Goal: Information Seeking & Learning: Learn about a topic

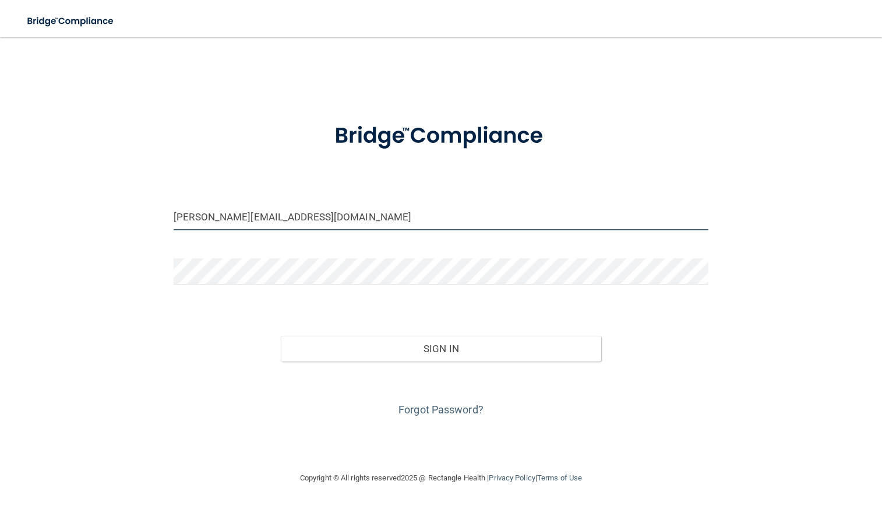
drag, startPoint x: 278, startPoint y: 220, endPoint x: 71, endPoint y: 244, distance: 208.2
click at [71, 244] on div "dr.weems@yahoo.com Invalid email/password. You don't have permission to access …" at bounding box center [440, 254] width 835 height 410
type input "[EMAIL_ADDRESS][DOMAIN_NAME]"
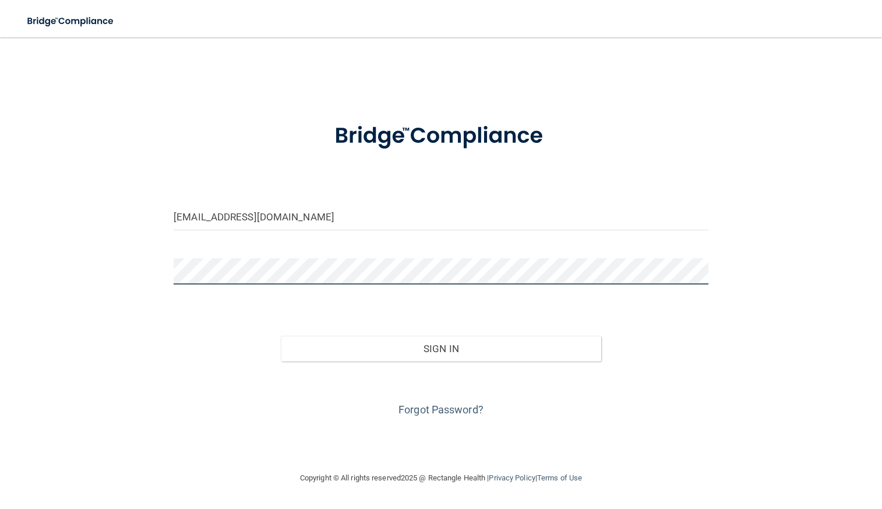
click at [281, 336] on button "Sign In" at bounding box center [441, 349] width 321 height 26
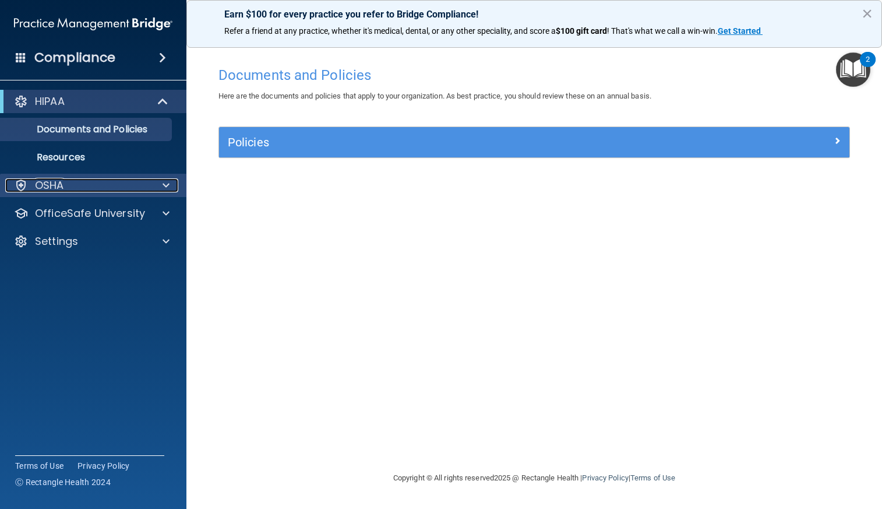
click at [146, 179] on div "OSHA" at bounding box center [77, 185] width 144 height 14
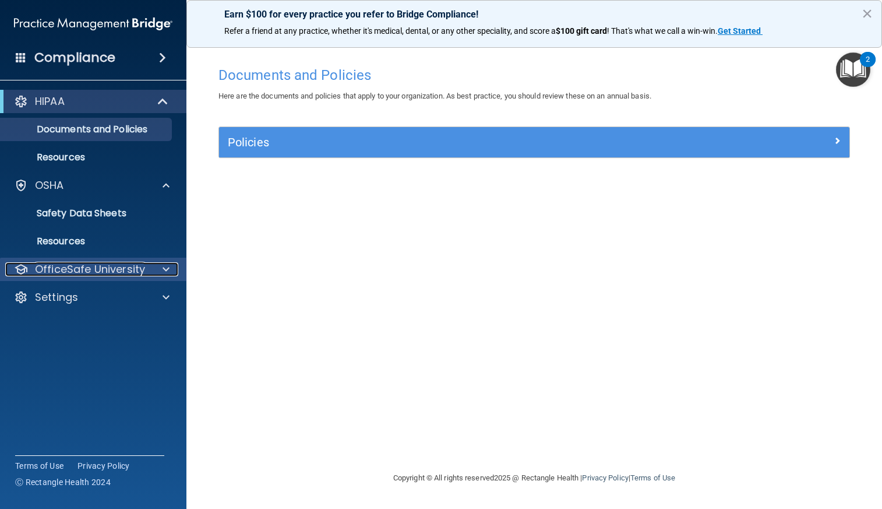
click at [82, 265] on p "OfficeSafe University" at bounding box center [90, 269] width 110 height 14
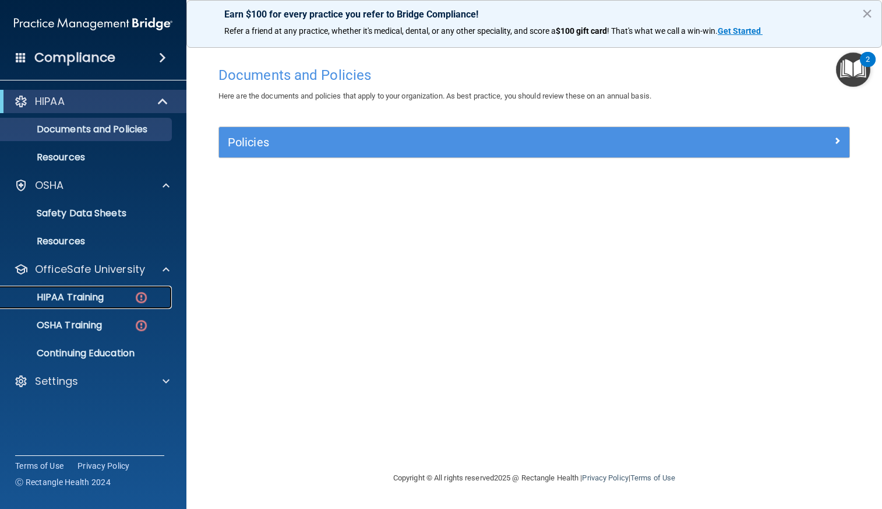
click at [122, 302] on div "HIPAA Training" at bounding box center [87, 297] width 159 height 12
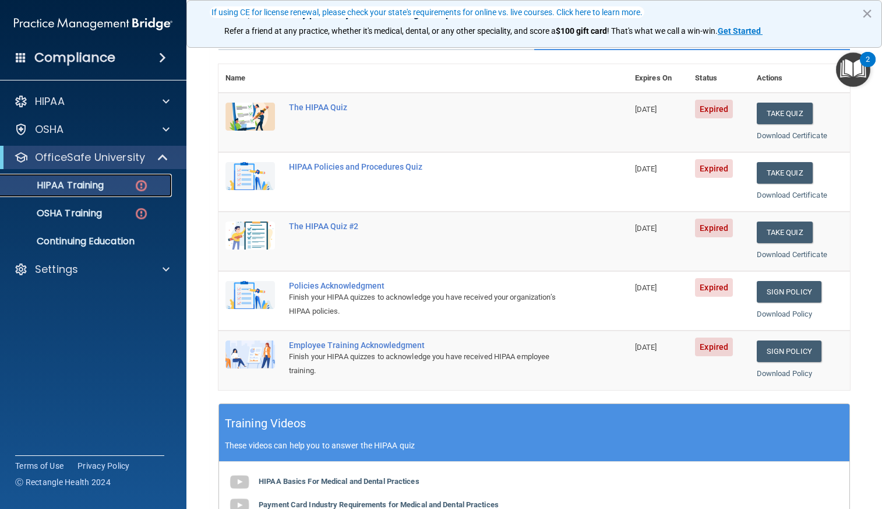
scroll to position [117, 0]
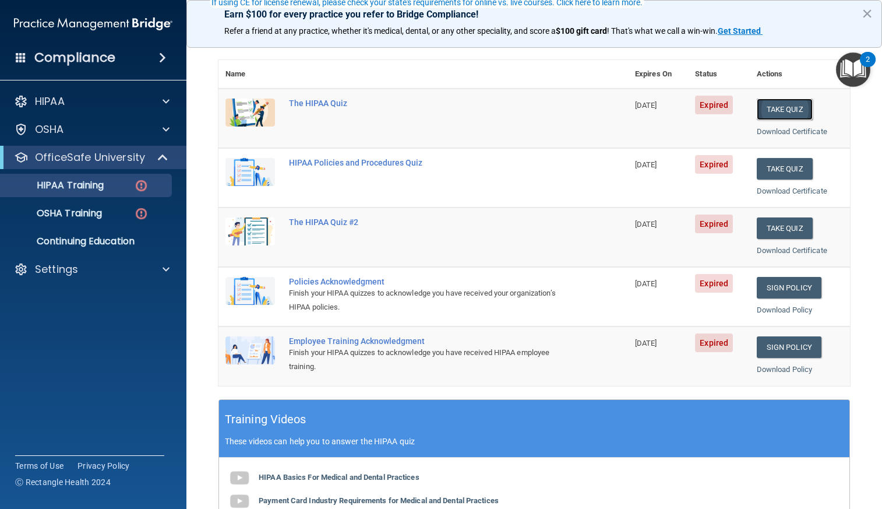
click at [768, 112] on button "Take Quiz" at bounding box center [785, 109] width 56 height 22
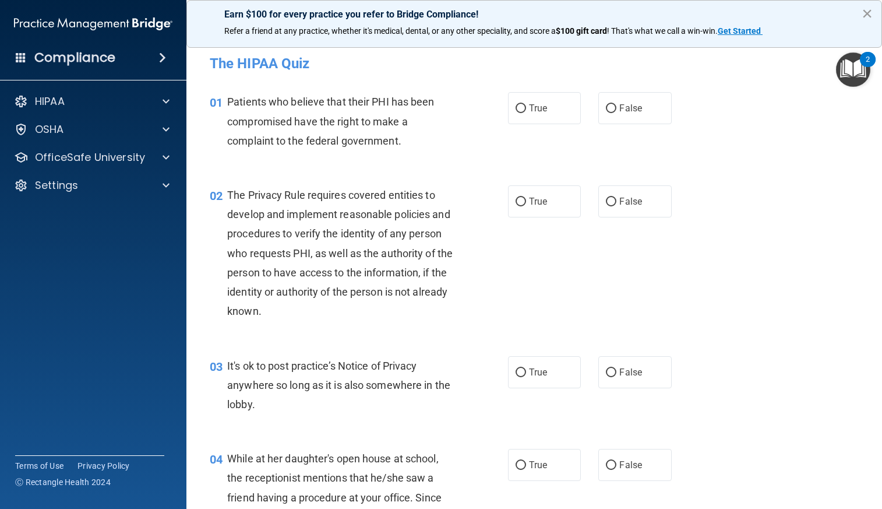
click at [864, 19] on button "×" at bounding box center [867, 13] width 11 height 19
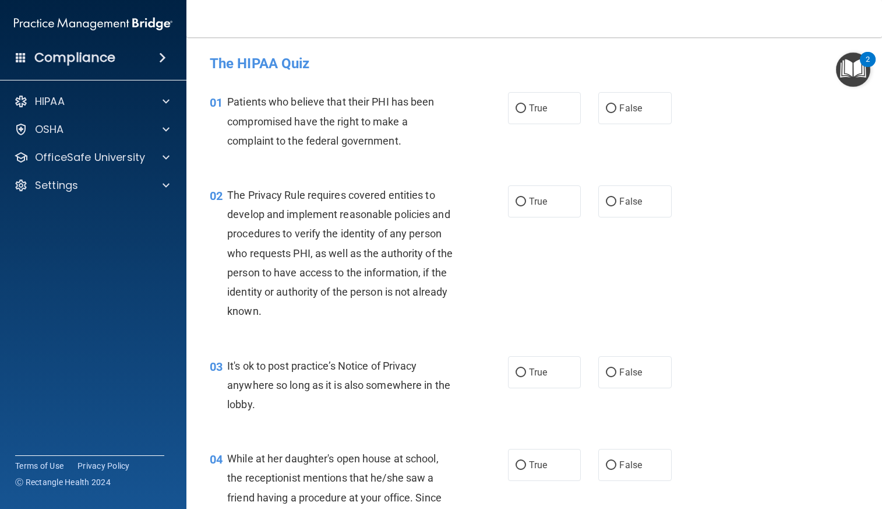
click at [852, 76] on img "Open Resource Center, 2 new notifications" at bounding box center [853, 69] width 34 height 34
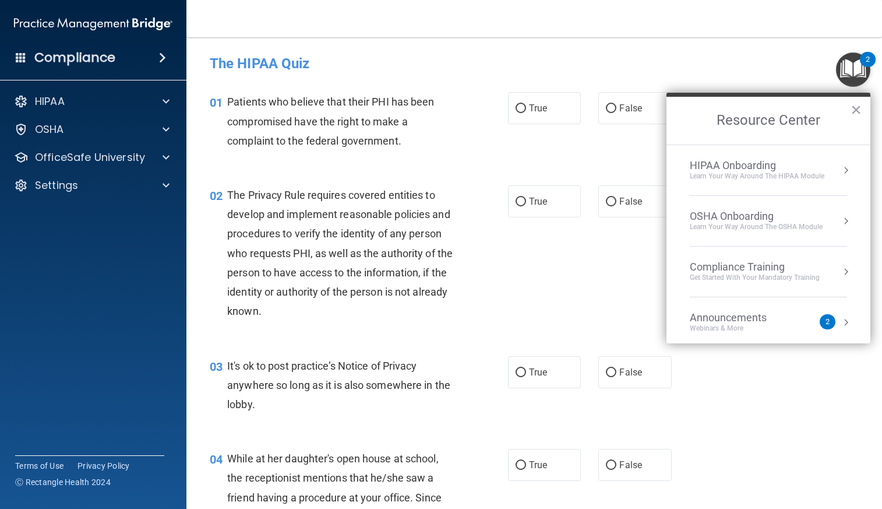
click at [713, 64] on h4 "The HIPAA Quiz" at bounding box center [534, 63] width 649 height 15
click at [557, 62] on h4 "The HIPAA Quiz" at bounding box center [534, 63] width 649 height 15
click at [147, 10] on div "Compliance" at bounding box center [93, 35] width 163 height 70
click at [149, 21] on img at bounding box center [93, 23] width 158 height 23
click at [80, 63] on h4 "Compliance" at bounding box center [74, 58] width 81 height 16
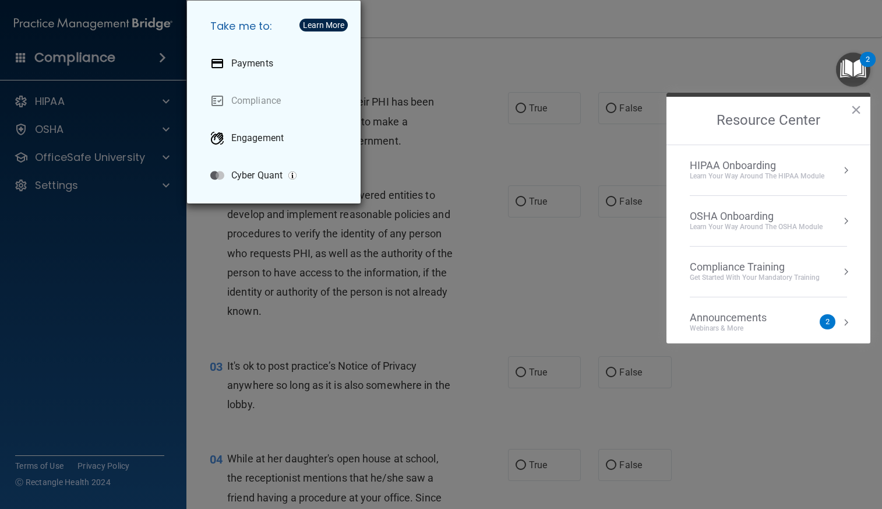
click at [17, 62] on div "Take me to: Payments Compliance Engagement Cyber Quant" at bounding box center [441, 254] width 882 height 509
